Goal: Navigation & Orientation: Find specific page/section

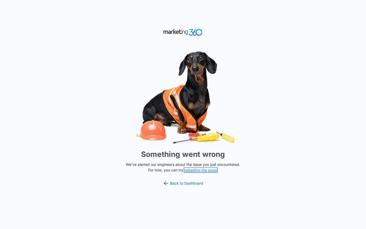
click at [200, 168] on button "reloading the page" at bounding box center [200, 170] width 33 height 4
click at [201, 168] on button "reloading the page" at bounding box center [200, 170] width 33 height 4
click at [189, 184] on link "Back to Dashboard" at bounding box center [183, 183] width 41 height 6
click at [182, 184] on link "Back to Dashboard" at bounding box center [183, 183] width 41 height 6
click at [75, 68] on div "Something went wrong We've alerted our engineers about the issue you just encou…" at bounding box center [183, 114] width 366 height 229
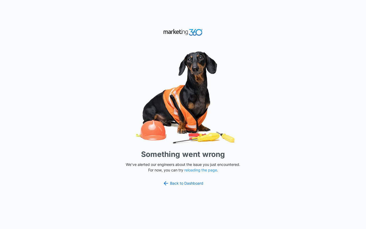
click at [76, 104] on div "Something went wrong We've alerted our engineers about the issue you just encou…" at bounding box center [183, 114] width 366 height 229
